Goal: Information Seeking & Learning: Learn about a topic

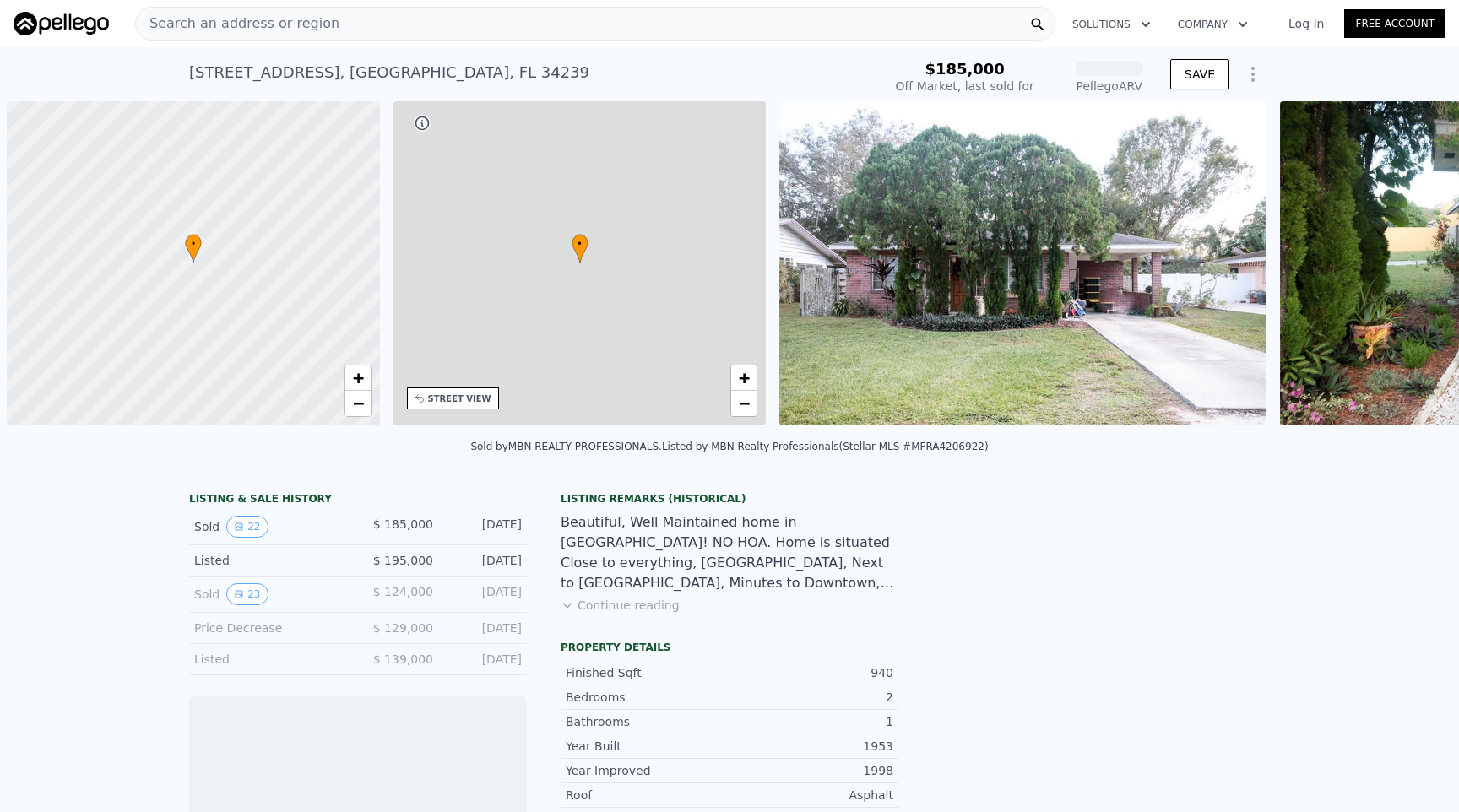
scroll to position [0, 6]
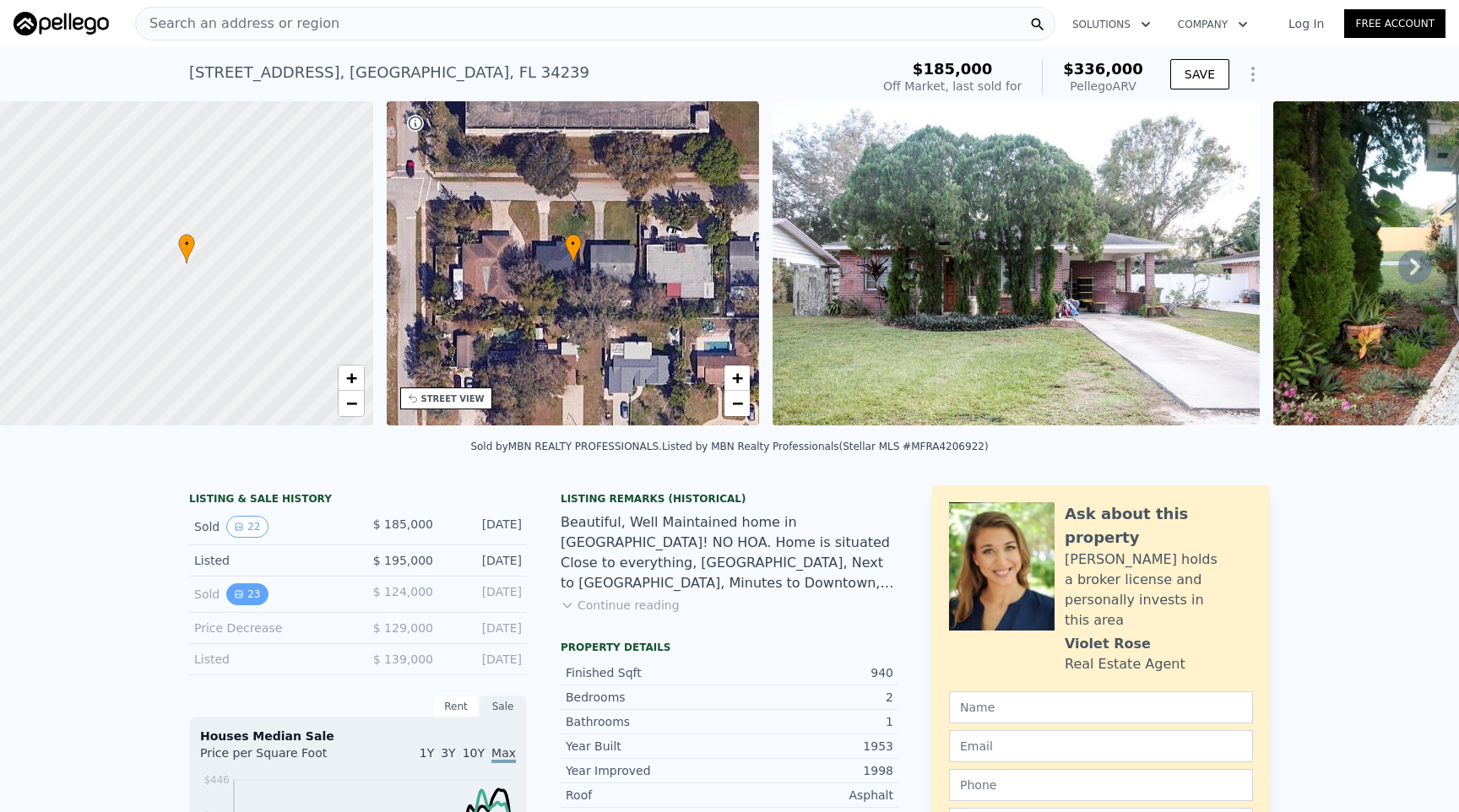
click at [257, 598] on button "23" at bounding box center [246, 594] width 41 height 22
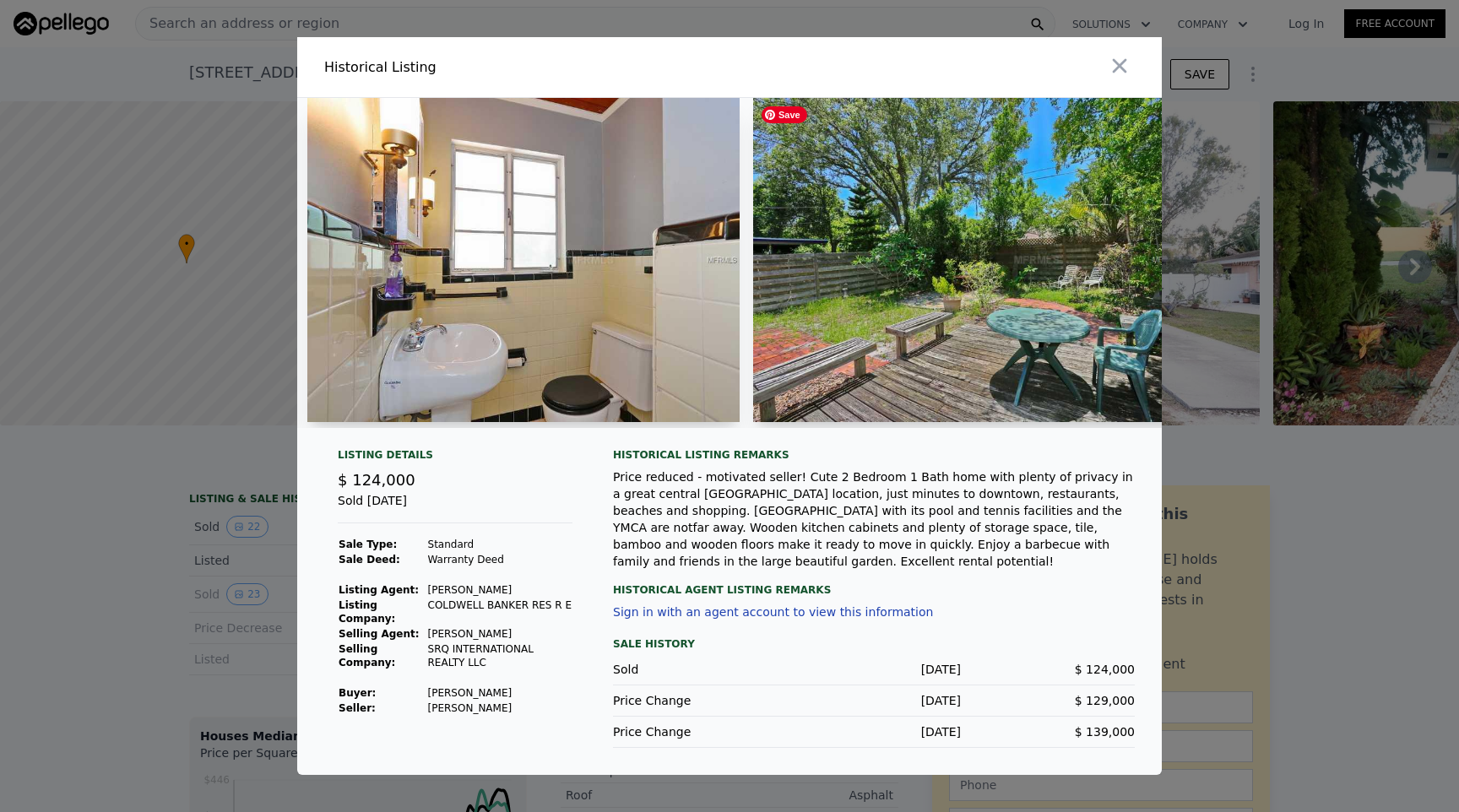
scroll to position [0, 5431]
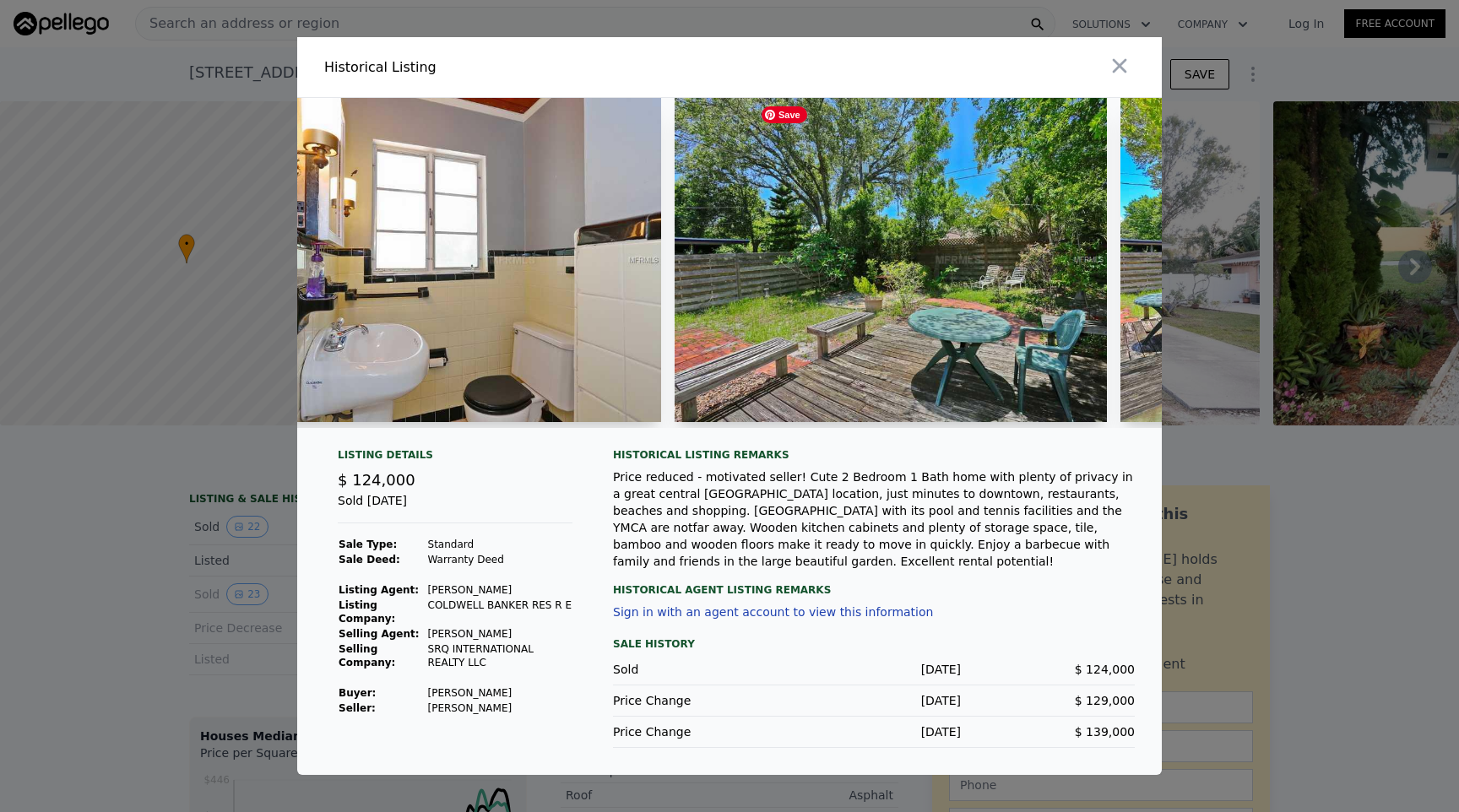
click at [970, 241] on img at bounding box center [890, 260] width 432 height 324
click at [970, 322] on img at bounding box center [890, 260] width 432 height 324
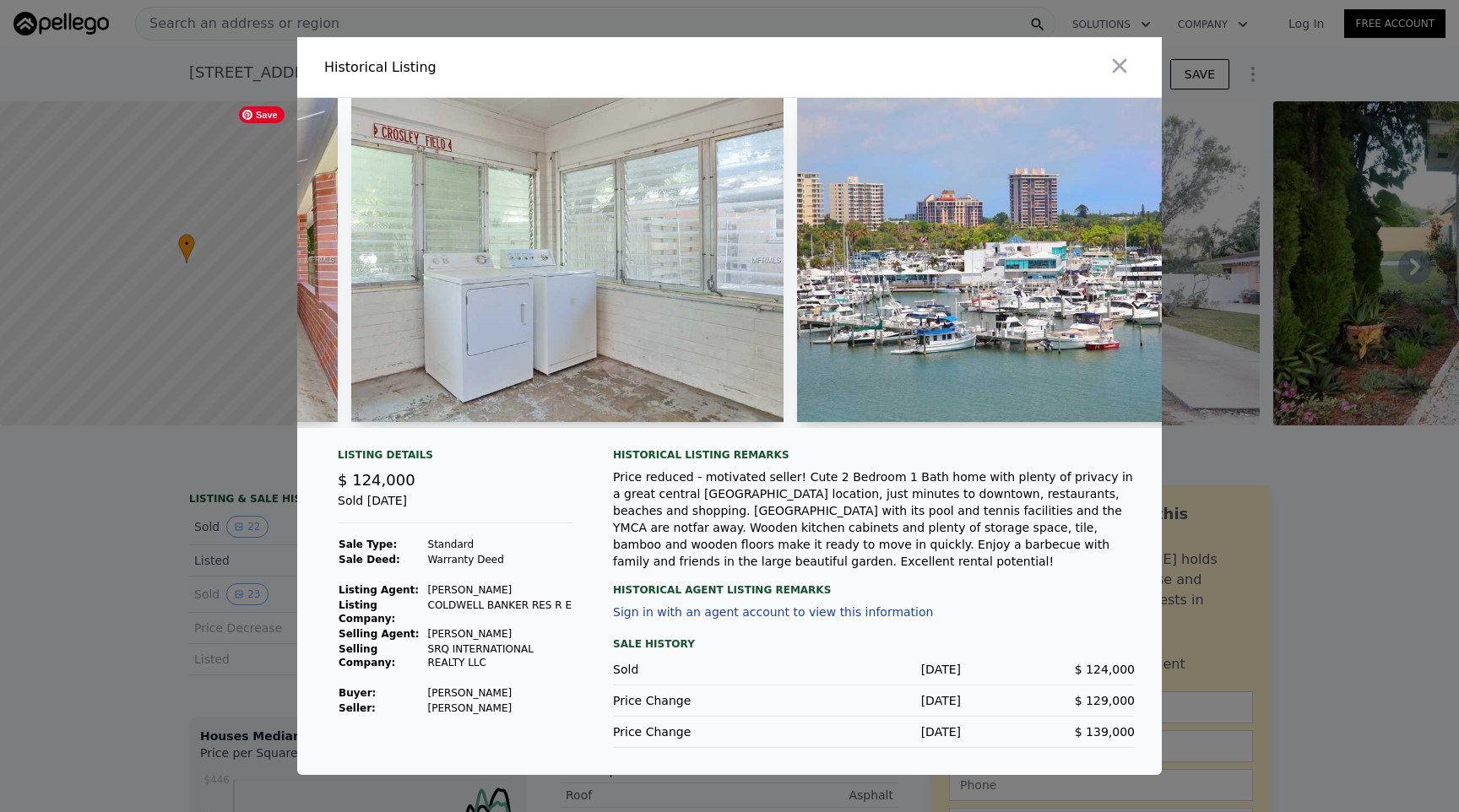
scroll to position [0, 7964]
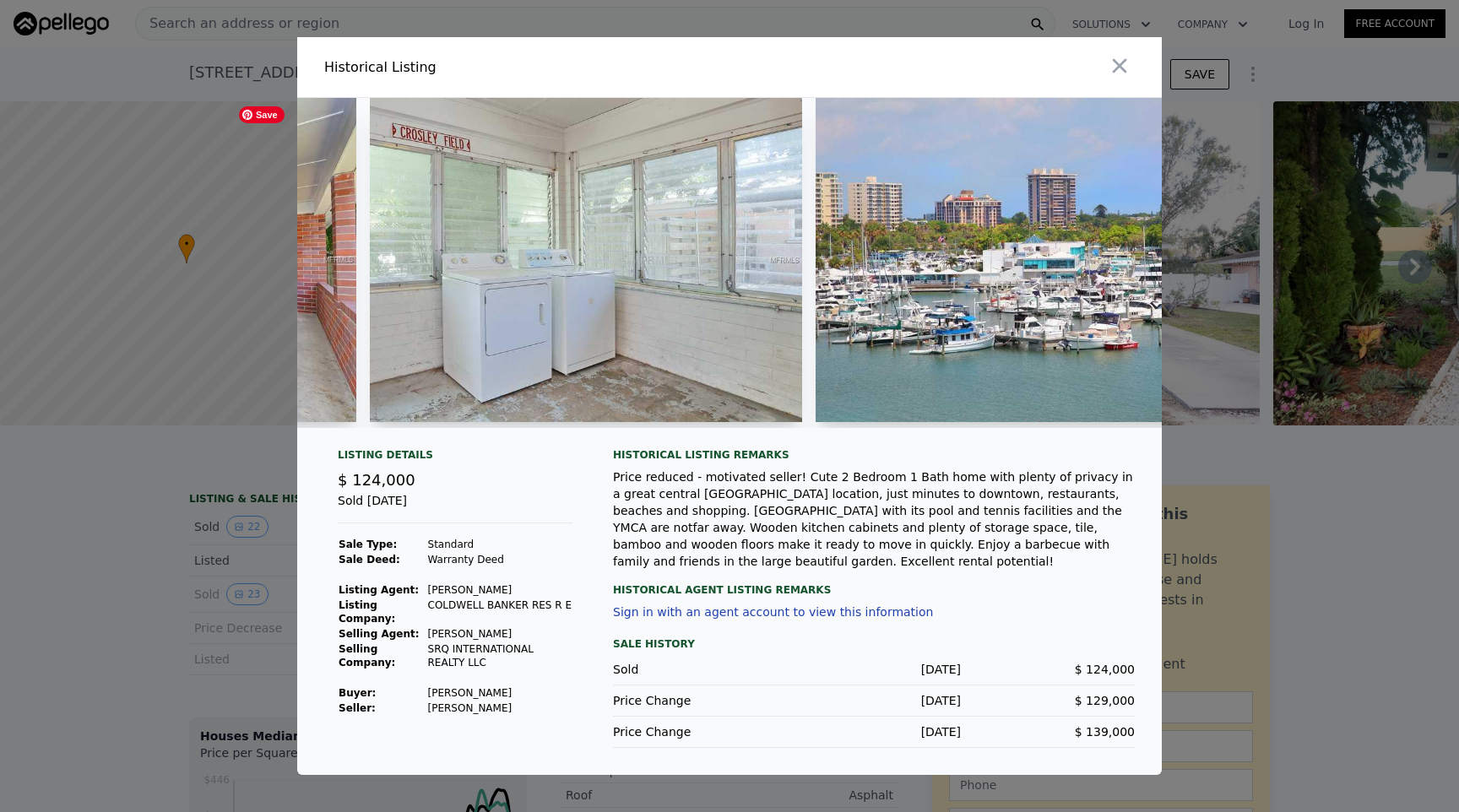
click at [633, 286] on img at bounding box center [585, 260] width 432 height 324
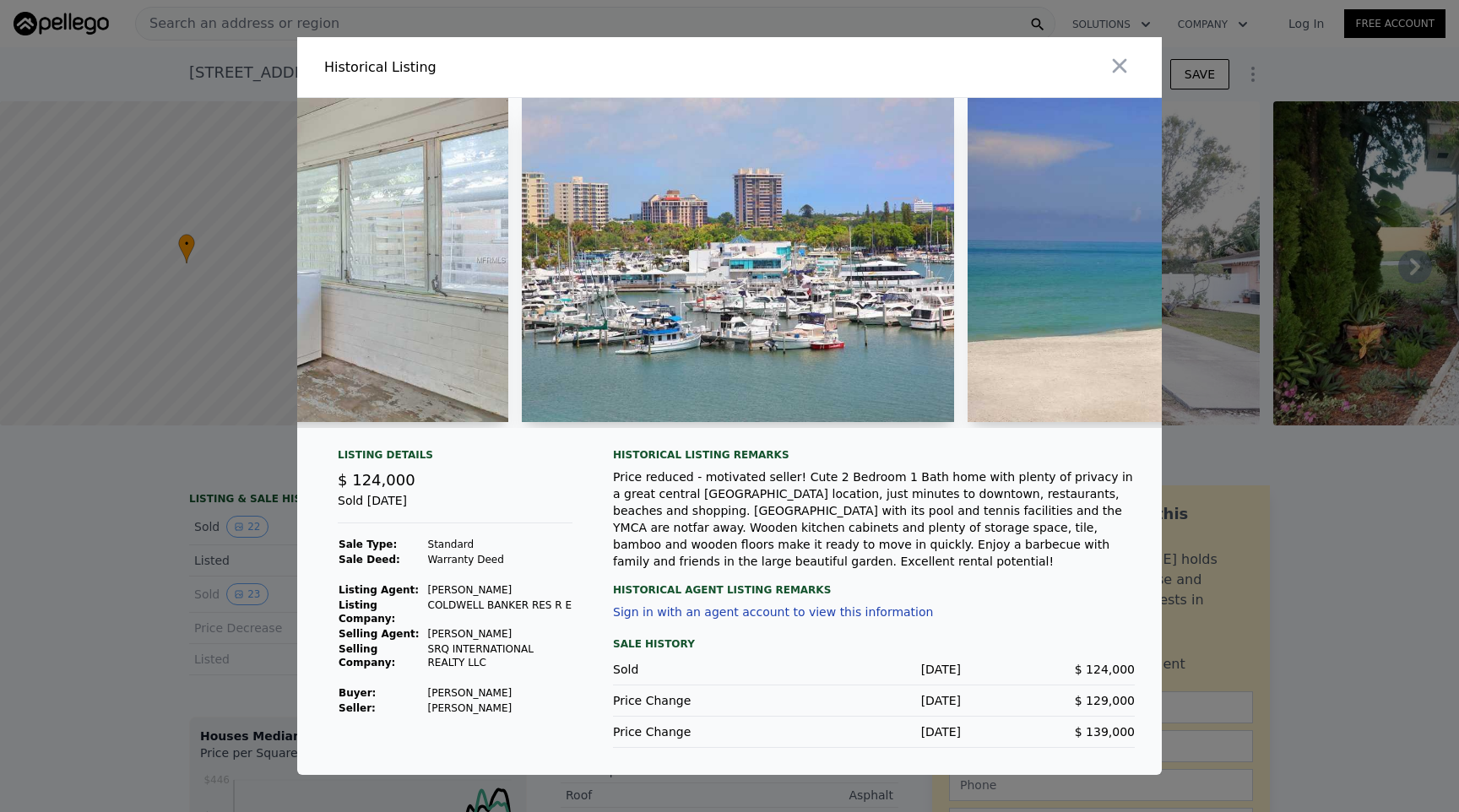
scroll to position [0, 8839]
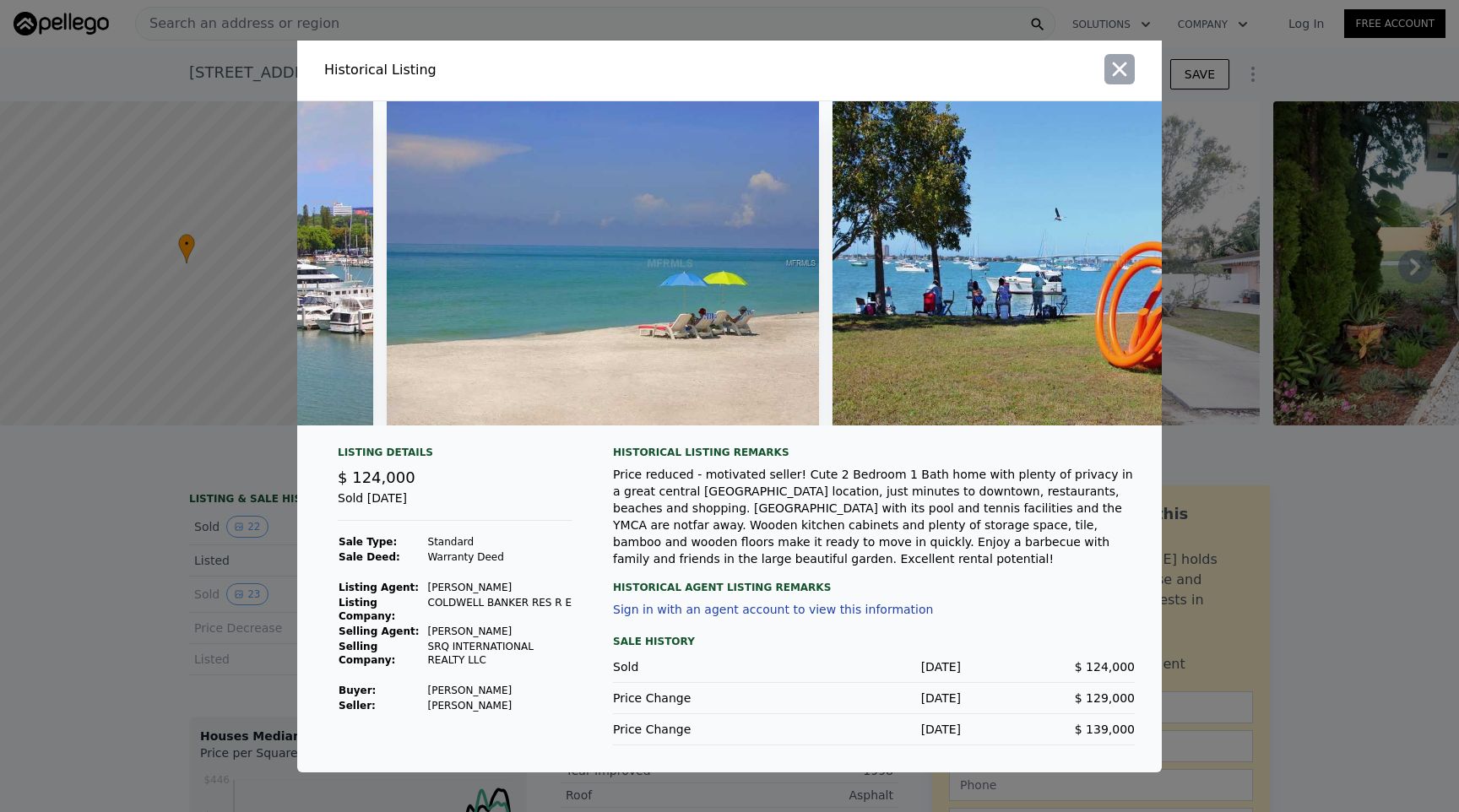
click at [1119, 74] on icon "button" at bounding box center [1119, 69] width 24 height 24
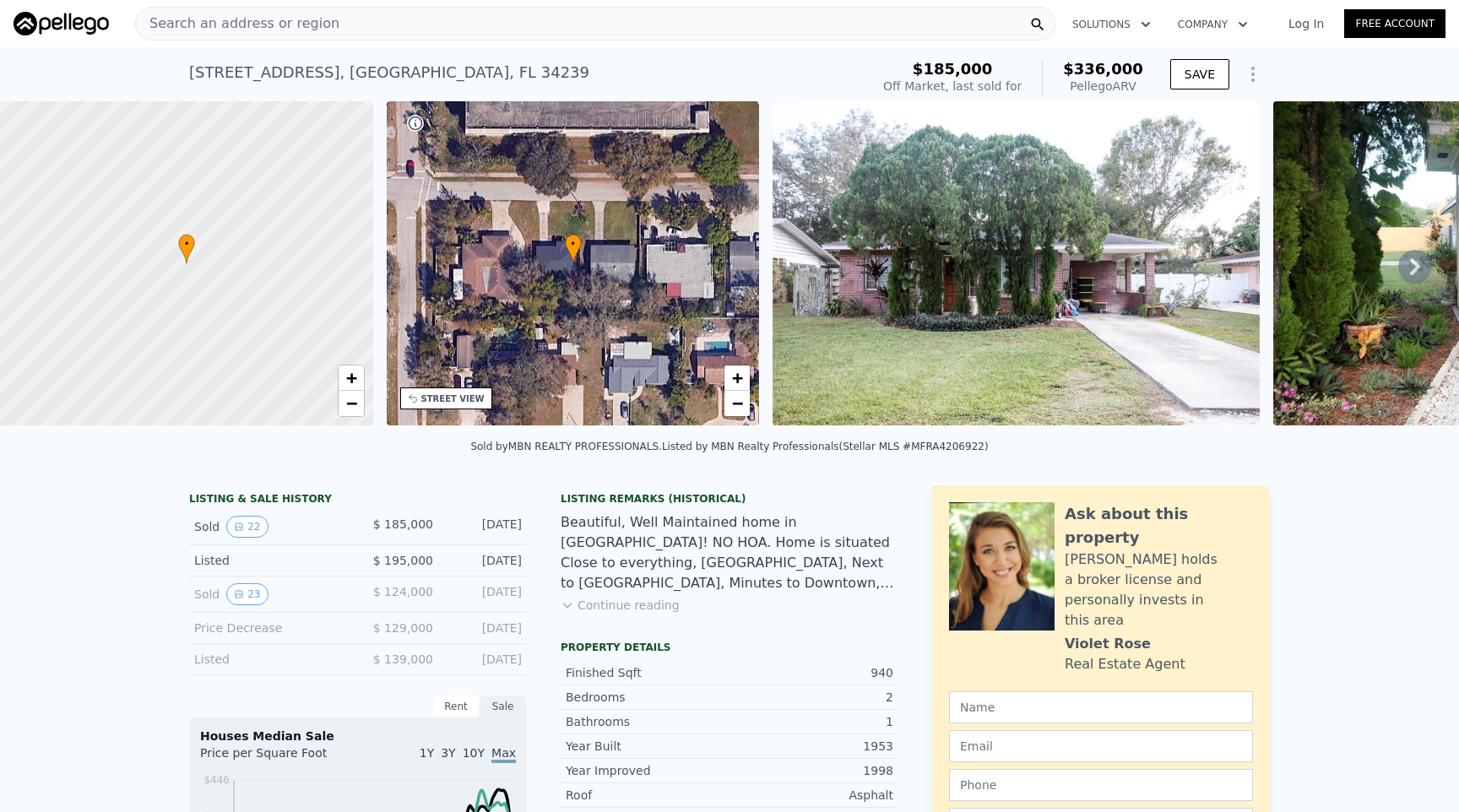
scroll to position [1, 0]
click at [288, 27] on span "Search an address or region" at bounding box center [237, 23] width 203 height 20
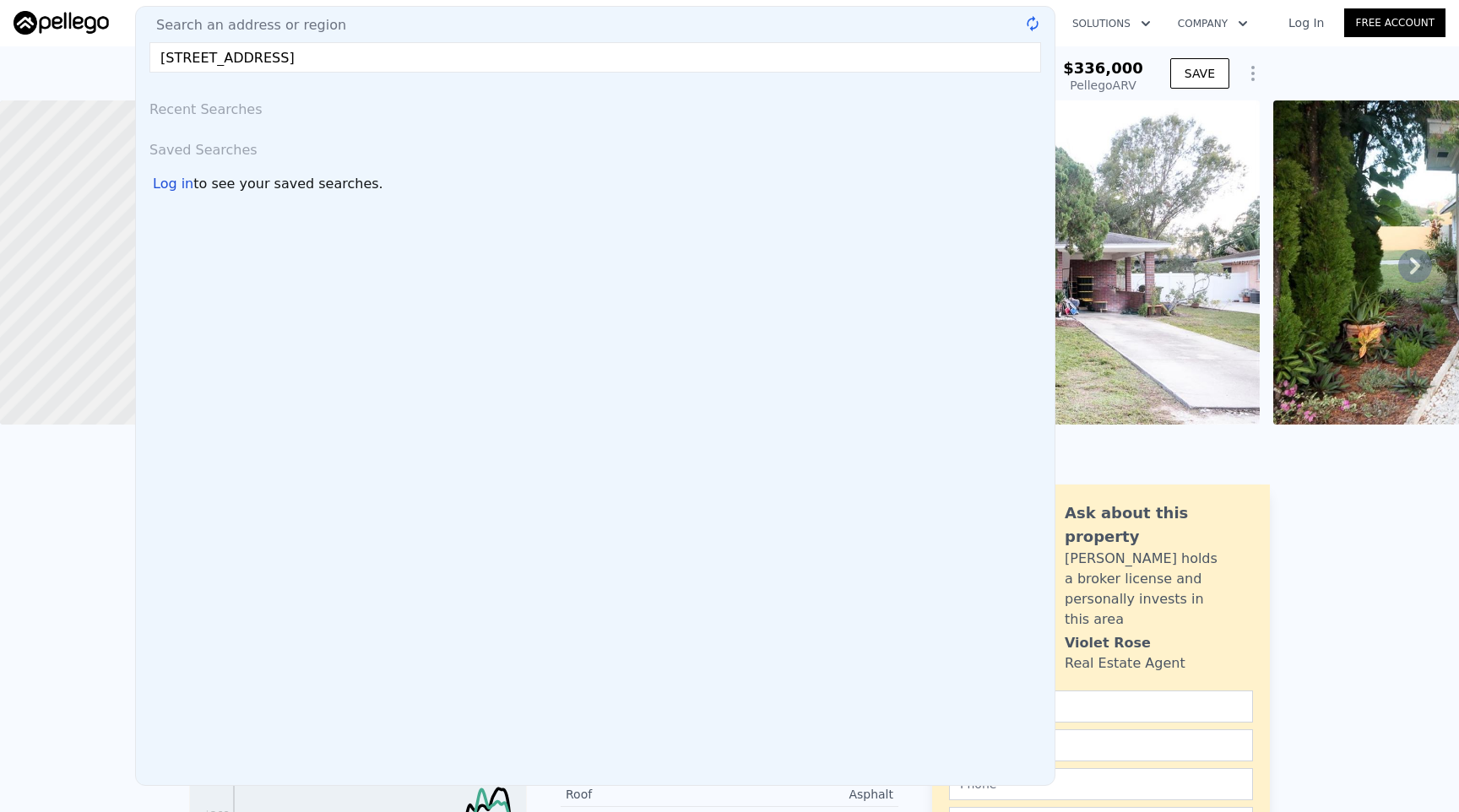
type input "[STREET_ADDRESS]"
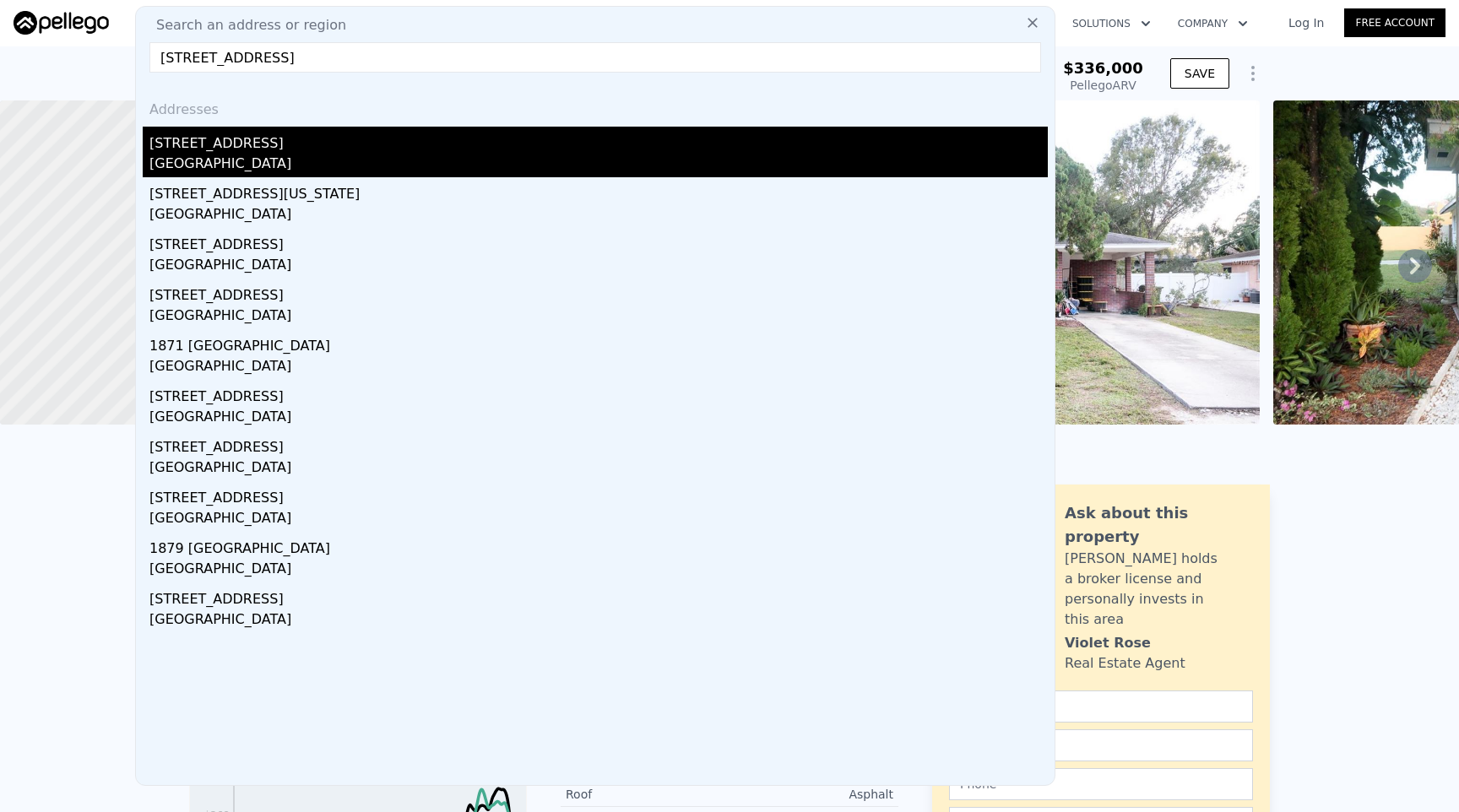
click at [227, 161] on div "[GEOGRAPHIC_DATA]" at bounding box center [599, 165] width 899 height 24
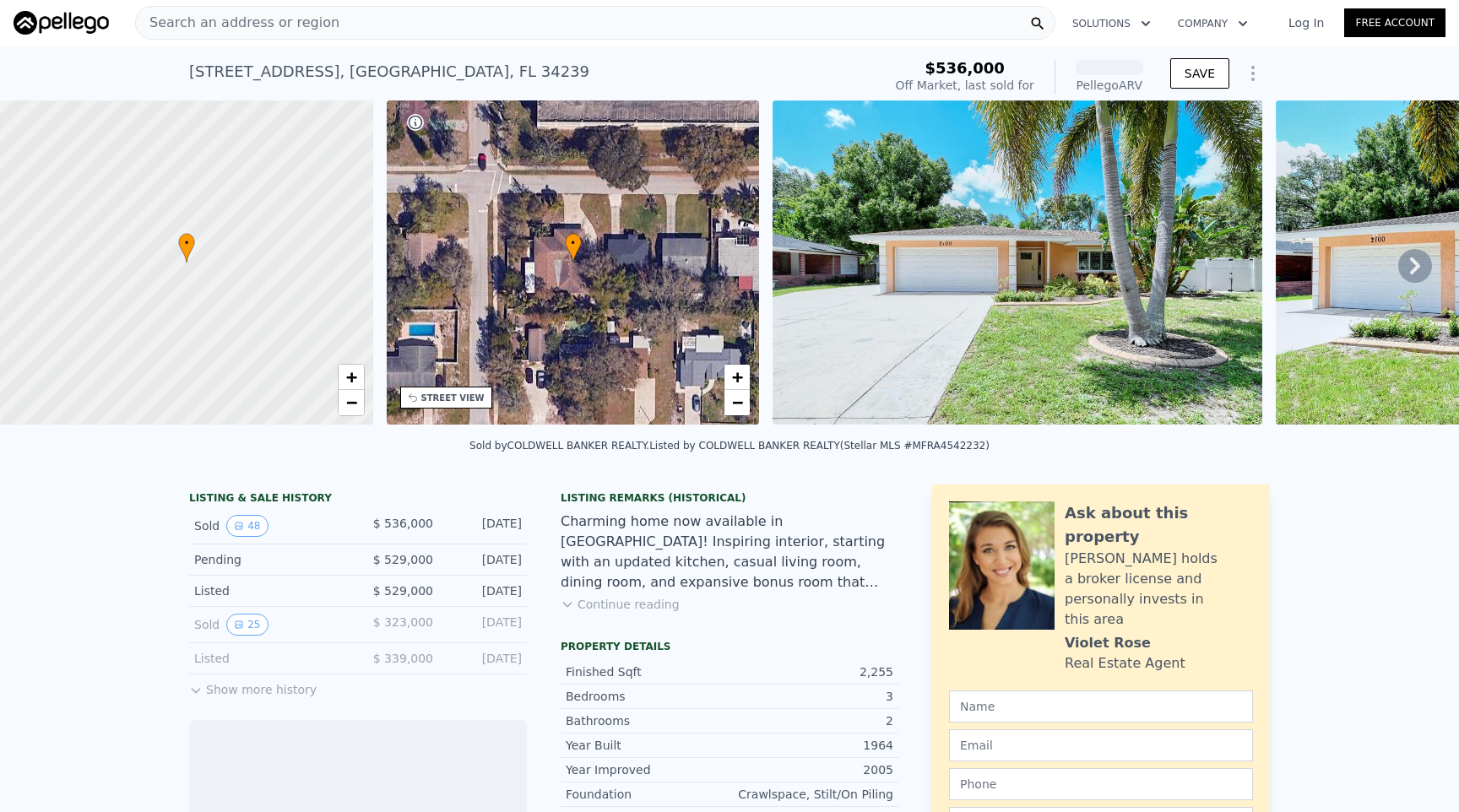
click at [272, 688] on button "Show more history" at bounding box center [253, 686] width 128 height 24
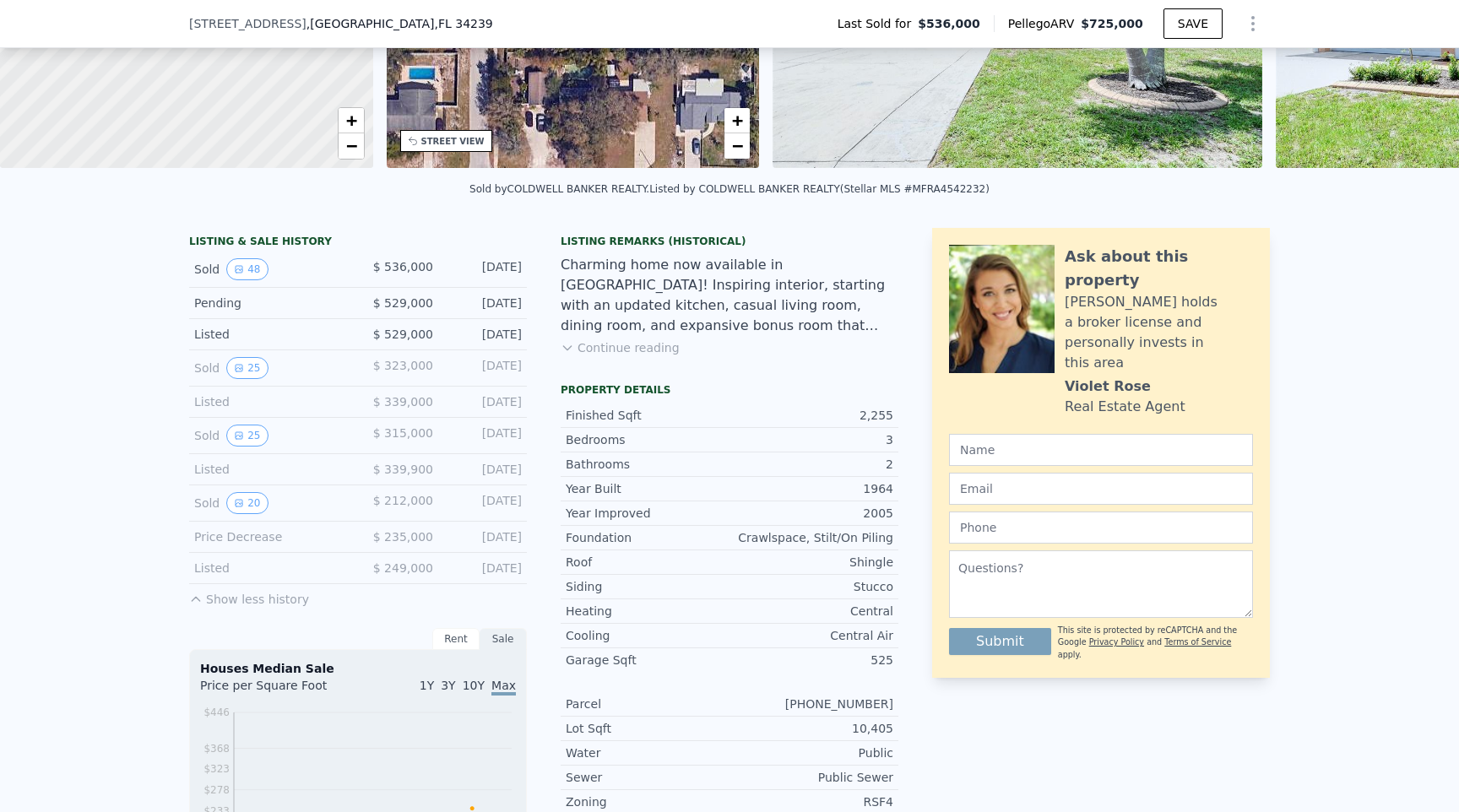
scroll to position [283, 0]
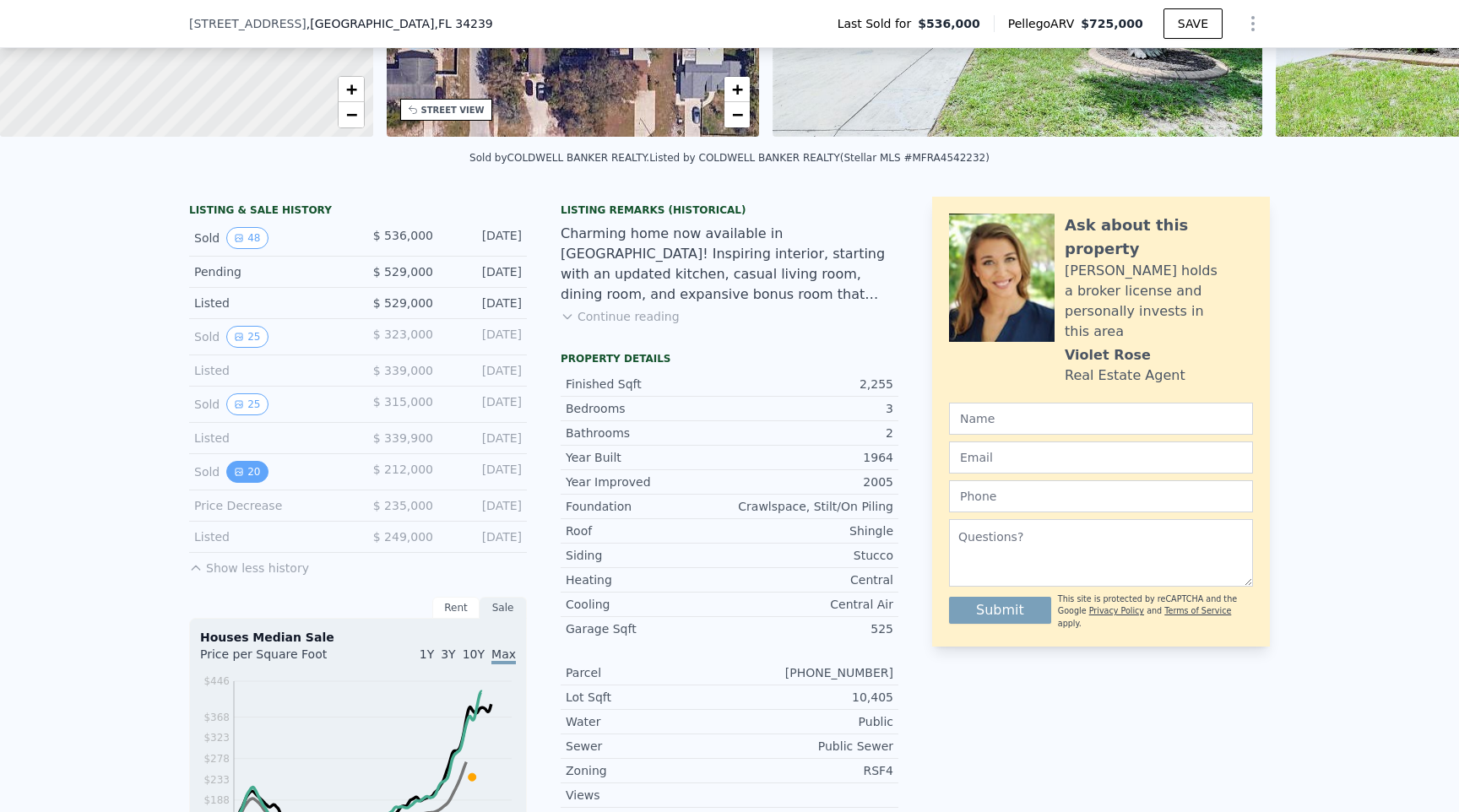
click at [244, 478] on button "20" at bounding box center [246, 472] width 41 height 22
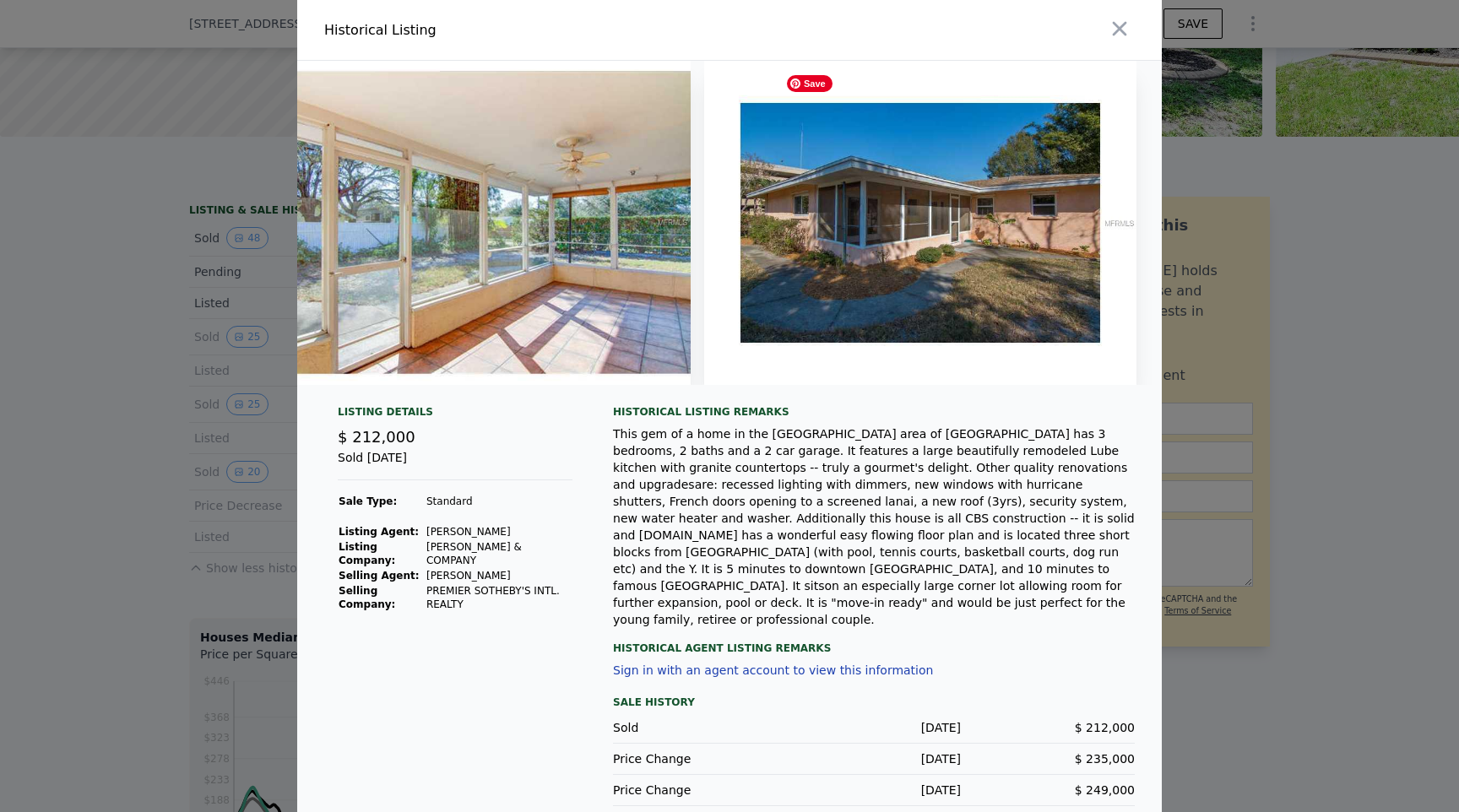
scroll to position [0, 8077]
click at [1116, 36] on icon "button" at bounding box center [1119, 28] width 24 height 24
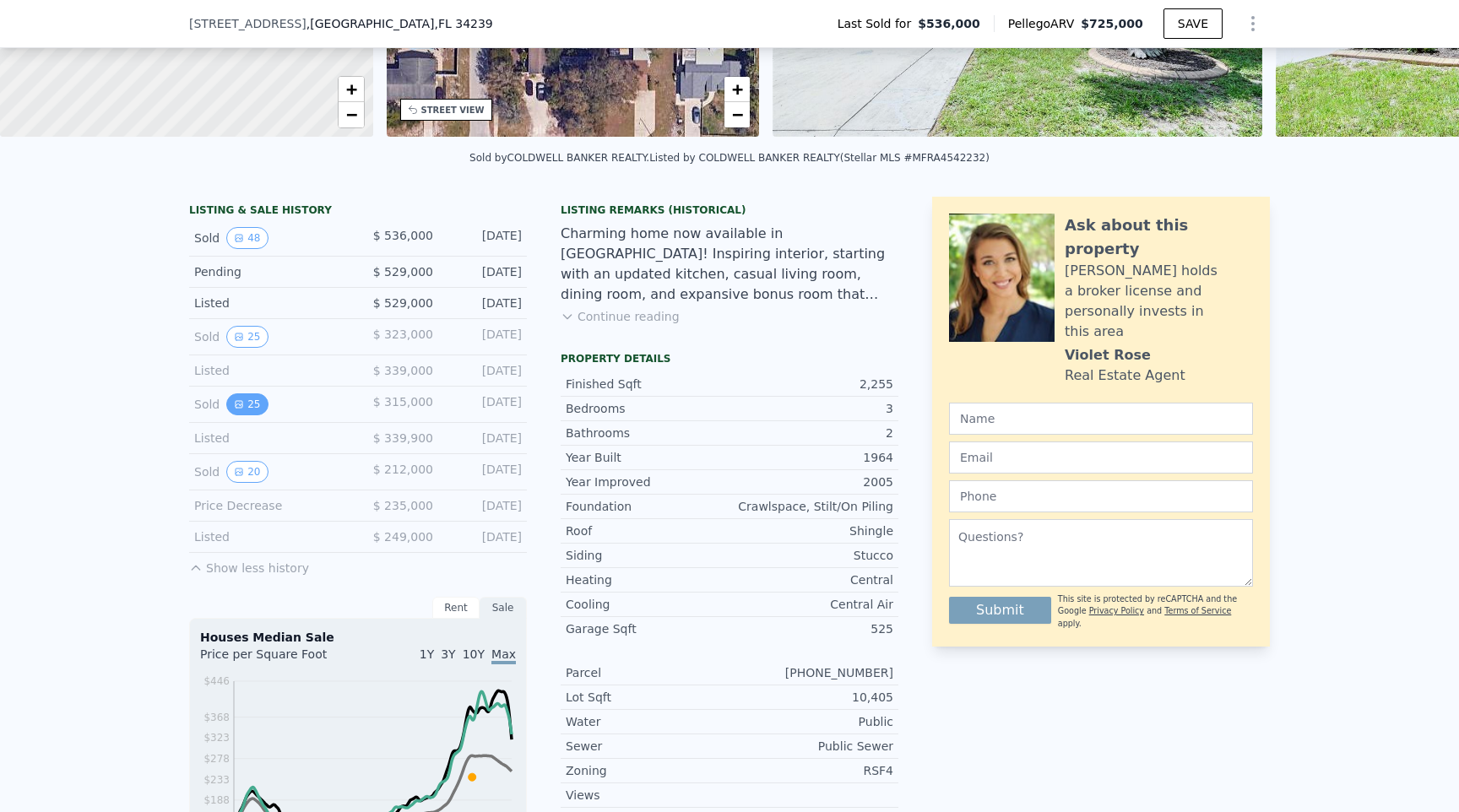
click at [251, 409] on button "25" at bounding box center [246, 404] width 41 height 22
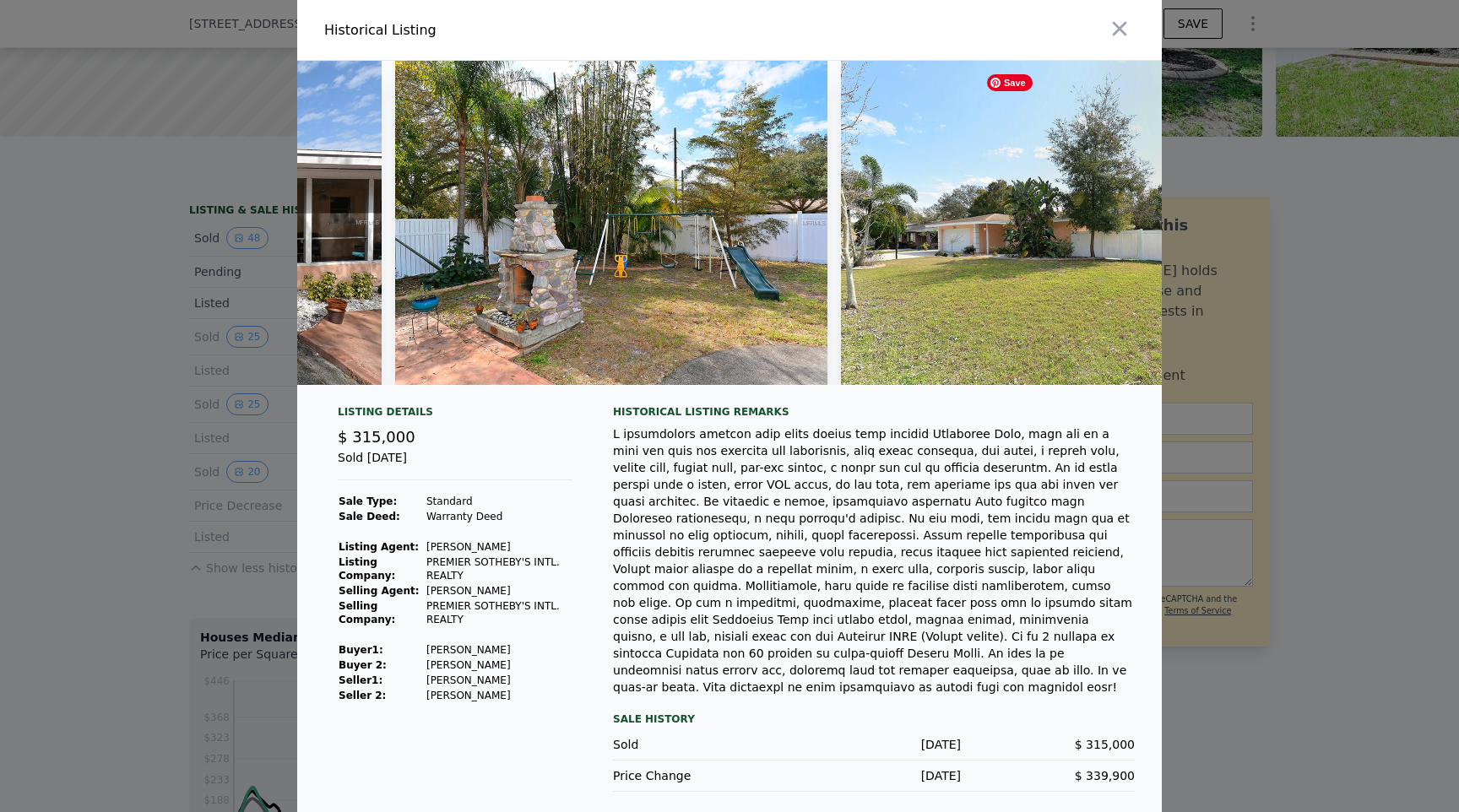
scroll to position [0, 10306]
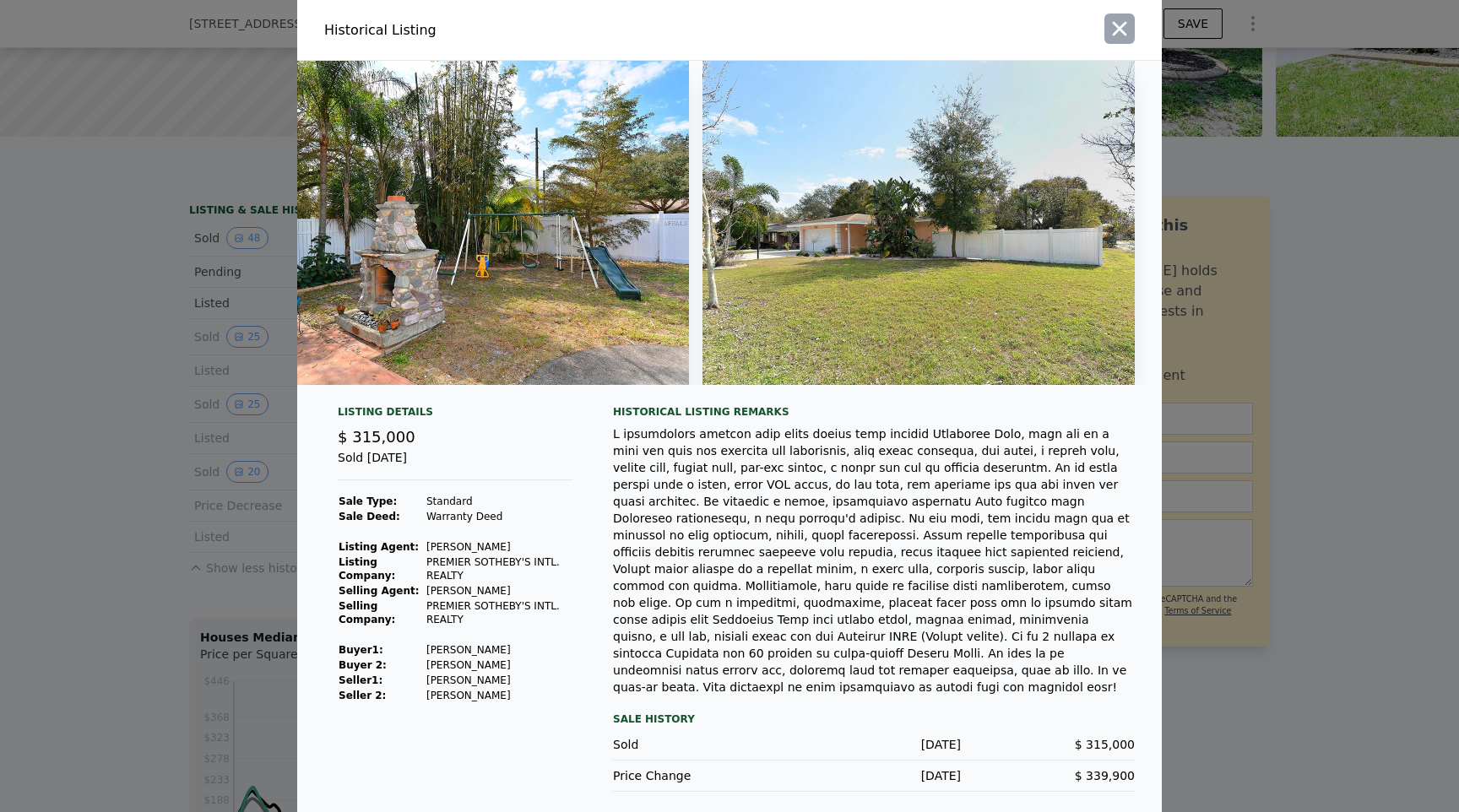
click at [1118, 37] on icon "button" at bounding box center [1120, 29] width 15 height 15
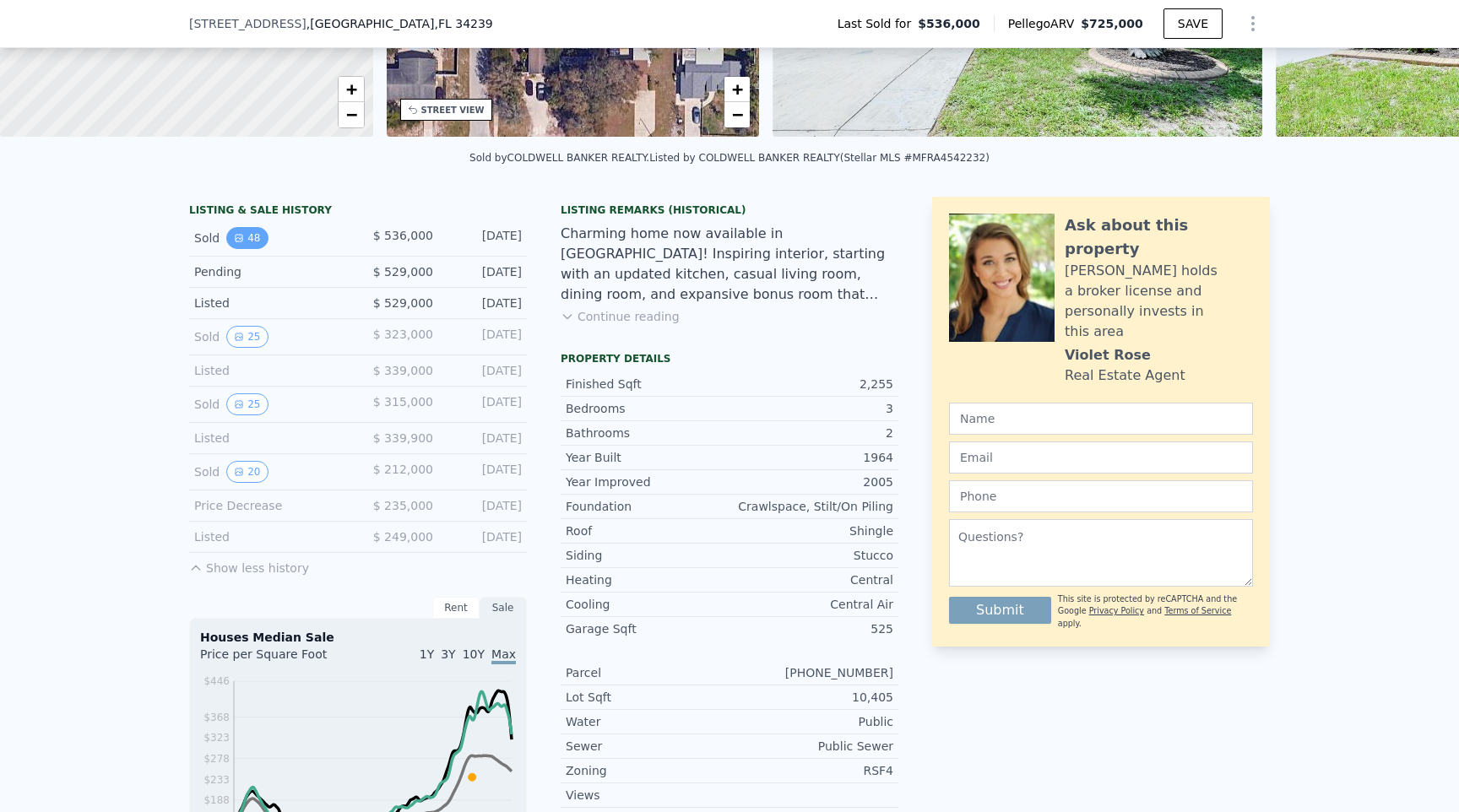
click at [247, 242] on button "48" at bounding box center [246, 238] width 41 height 22
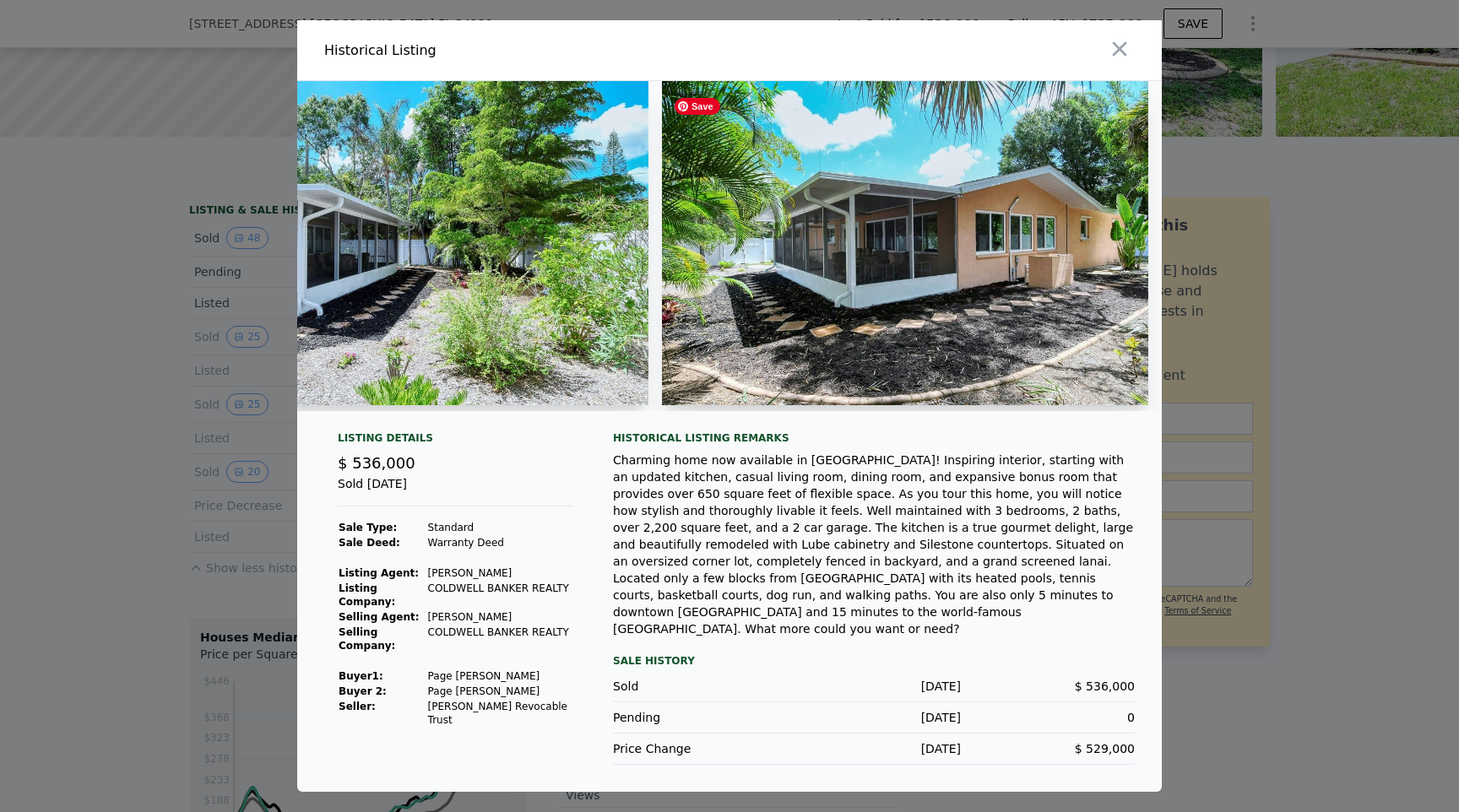
scroll to position [0, 10665]
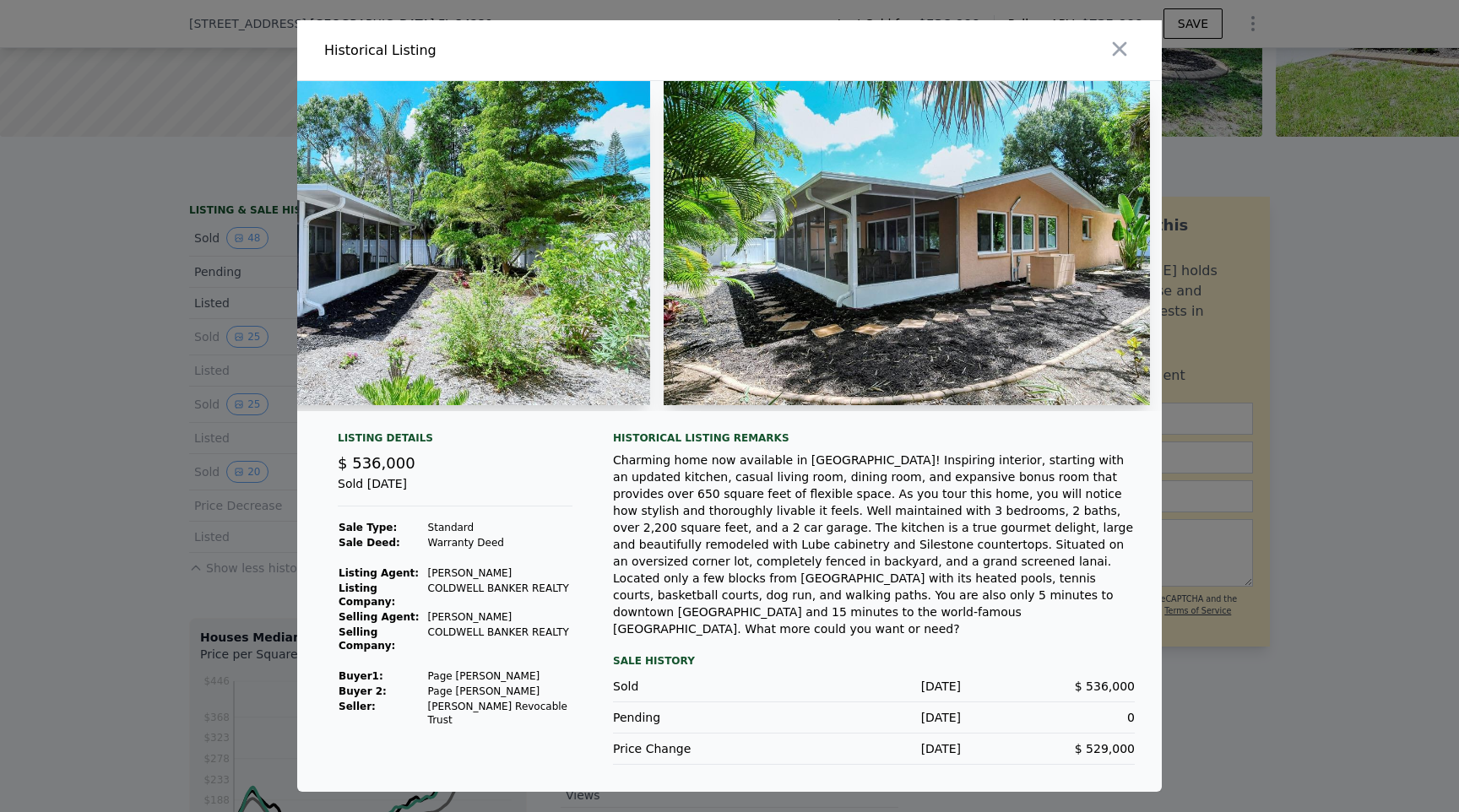
click at [1318, 380] on div at bounding box center [730, 406] width 1459 height 812
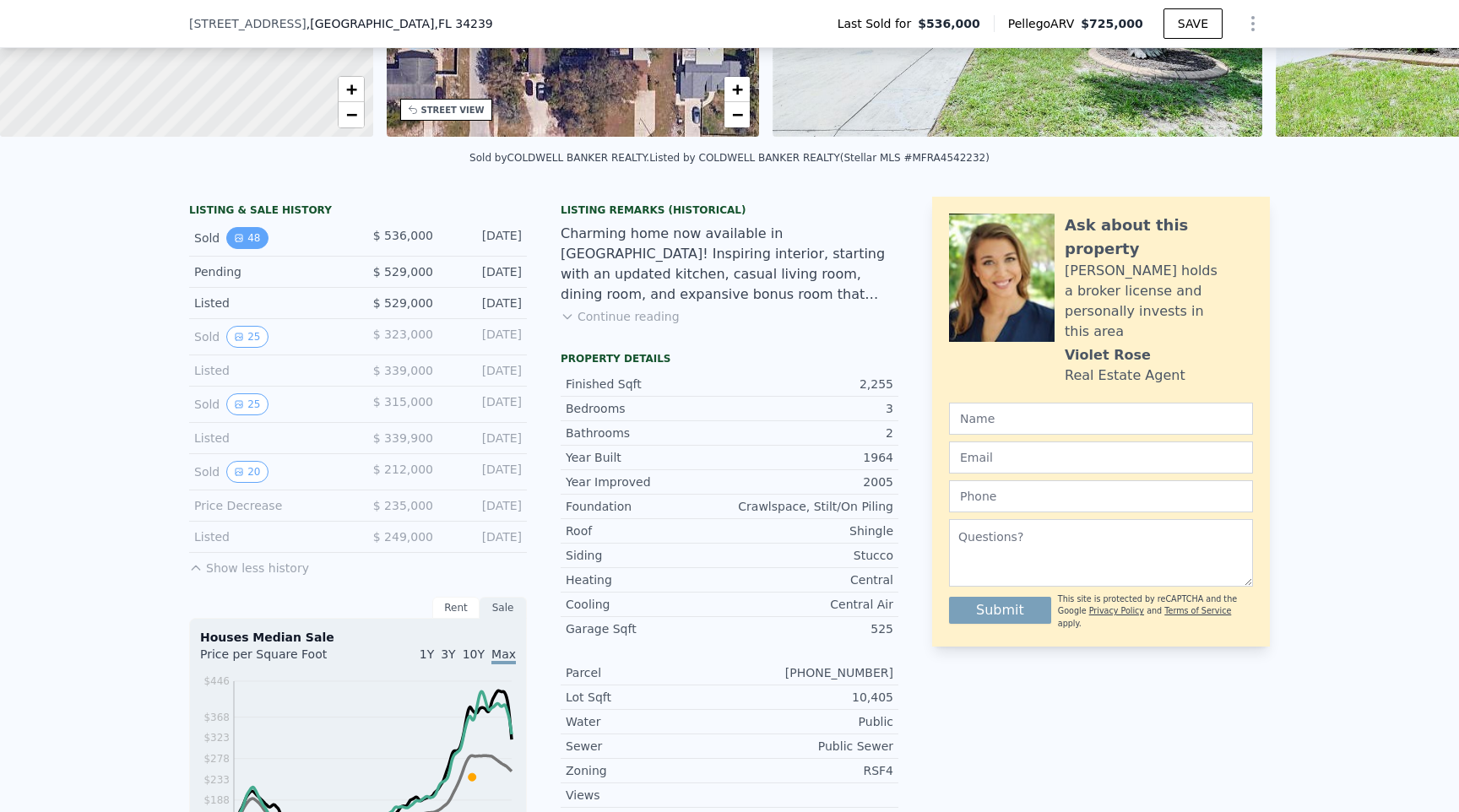
click at [263, 241] on button "48" at bounding box center [246, 238] width 41 height 22
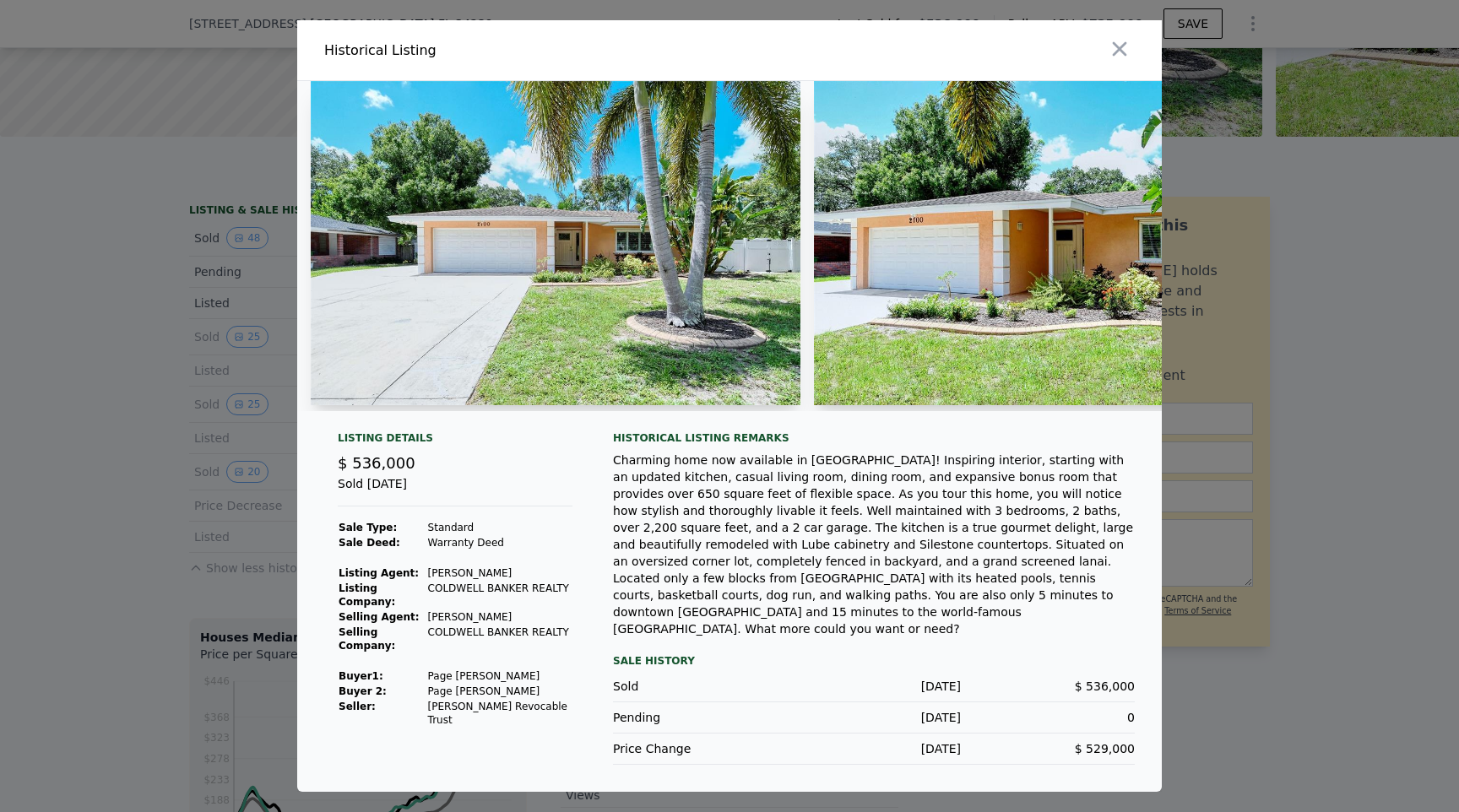
click at [175, 292] on div at bounding box center [730, 406] width 1459 height 812
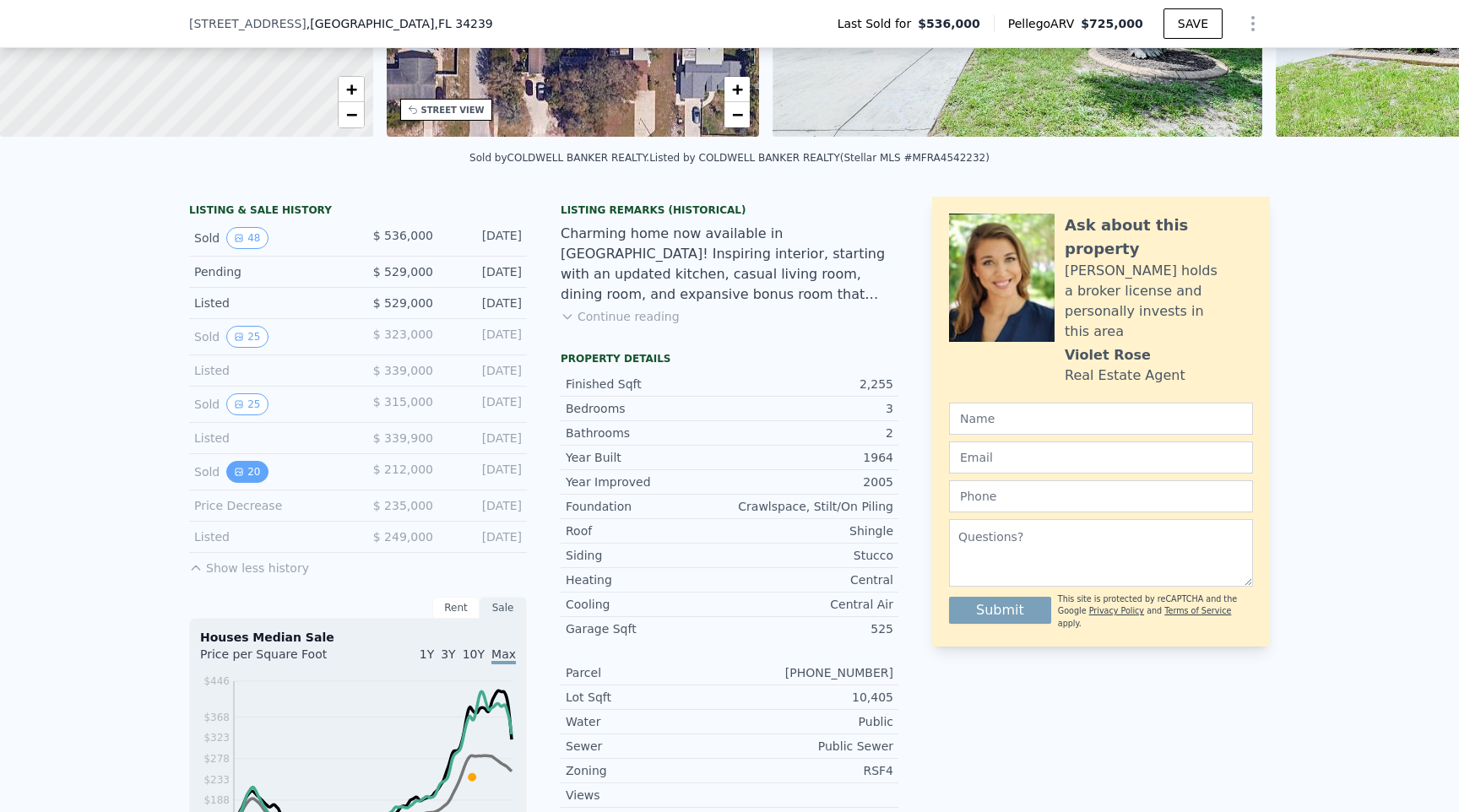
click at [254, 469] on button "20" at bounding box center [246, 472] width 41 height 22
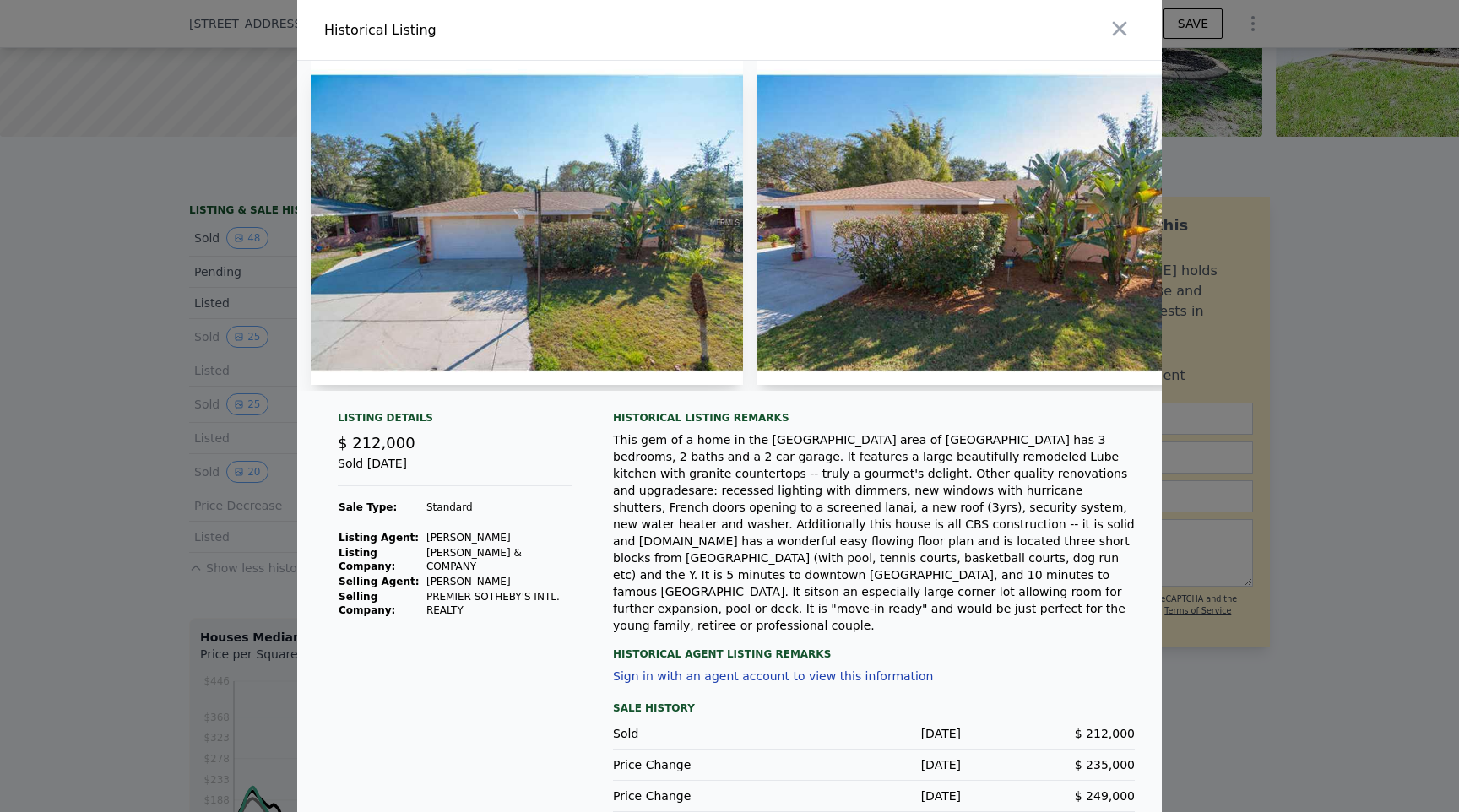
click at [41, 576] on div at bounding box center [730, 406] width 1459 height 812
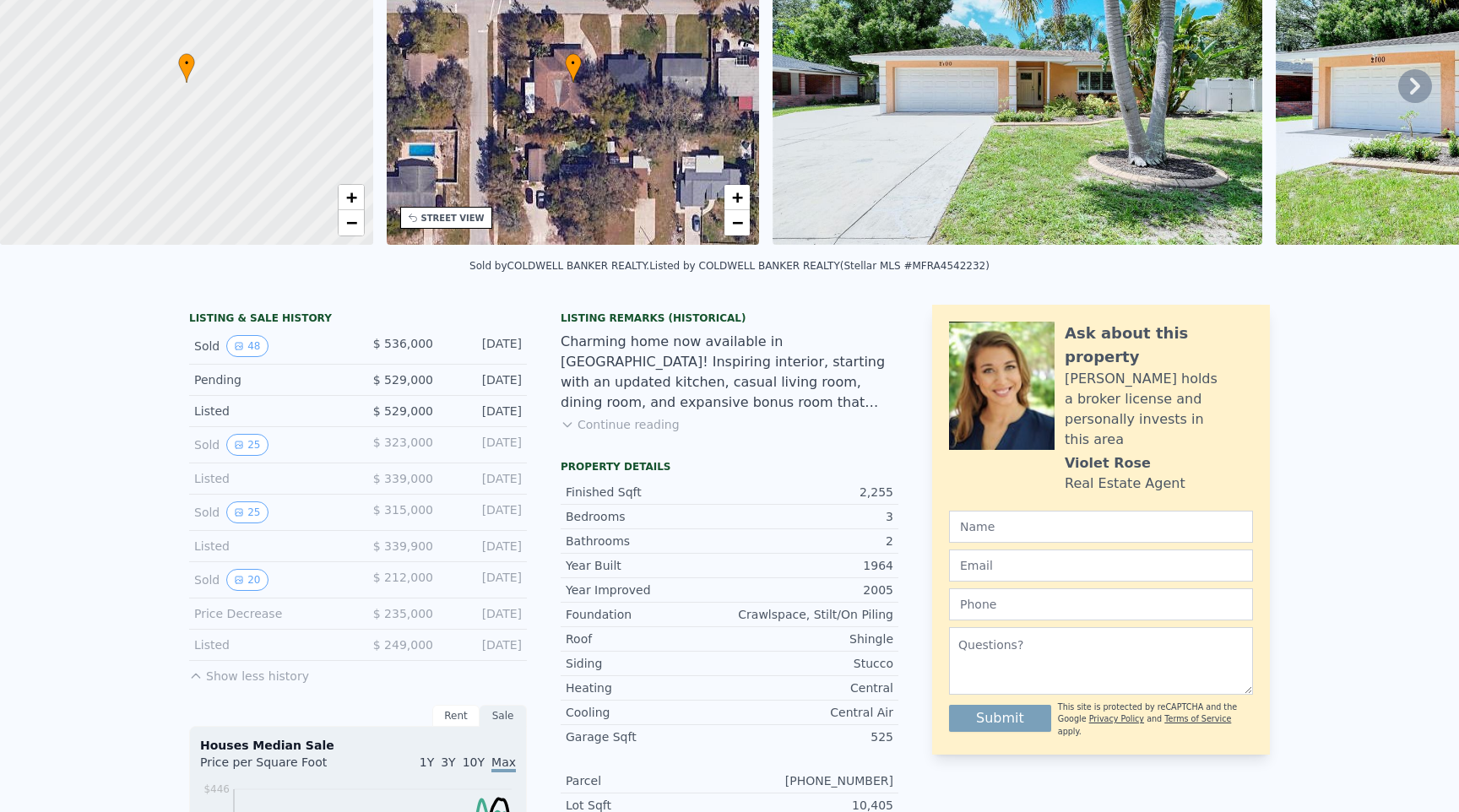
scroll to position [0, 0]
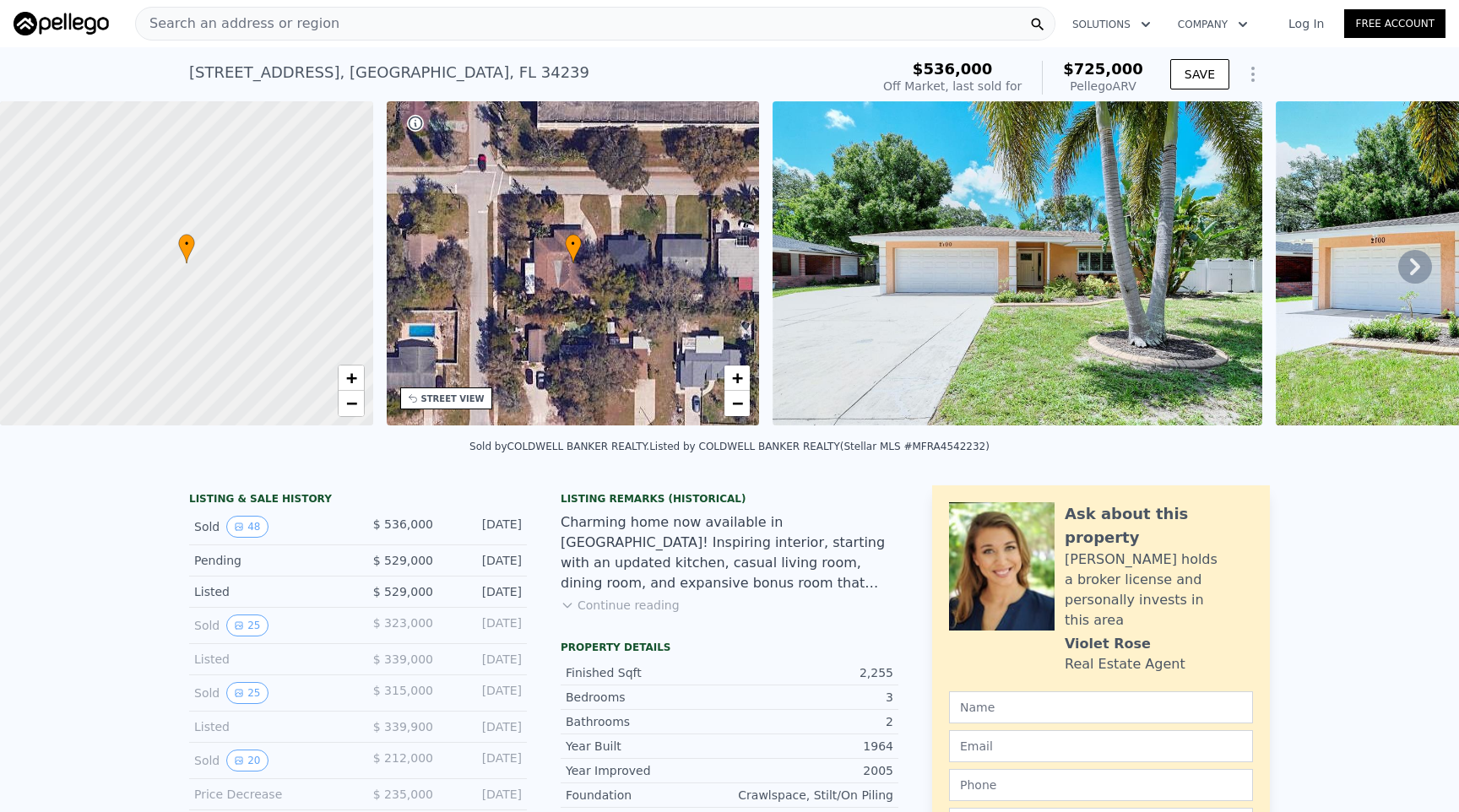
click at [267, 21] on span "Search an address or region" at bounding box center [237, 24] width 203 height 20
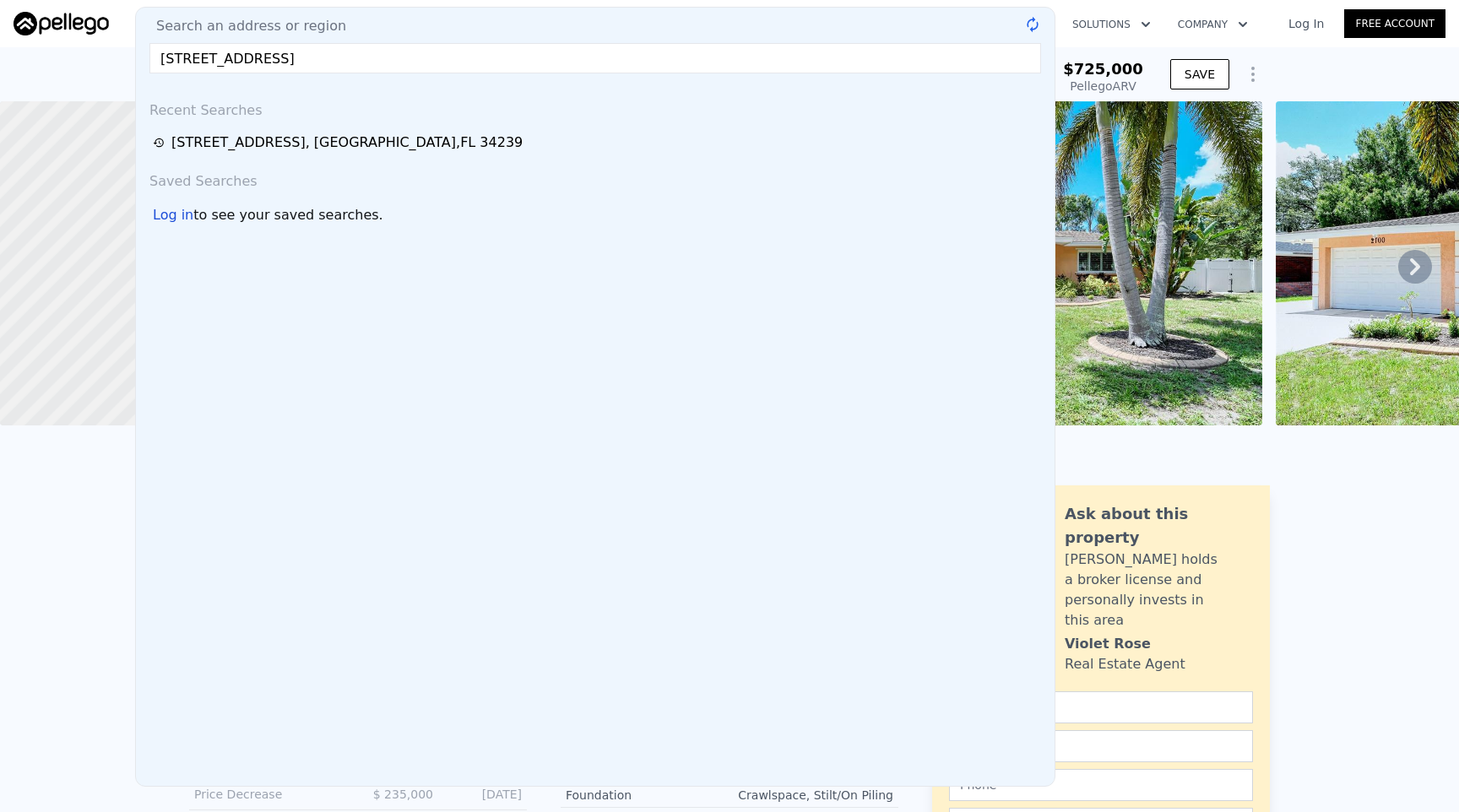
type input "[STREET_ADDRESS]"
